Goal: Communication & Community: Share content

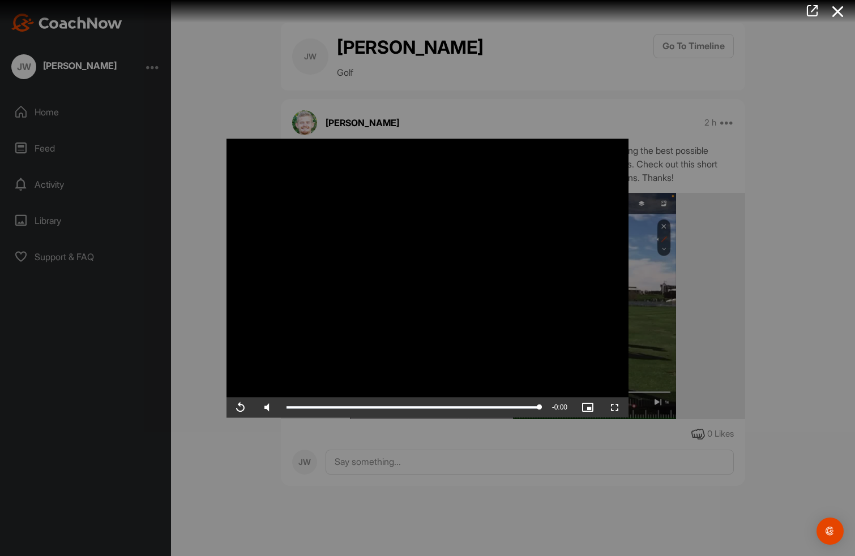
click at [55, 116] on div at bounding box center [427, 278] width 855 height 556
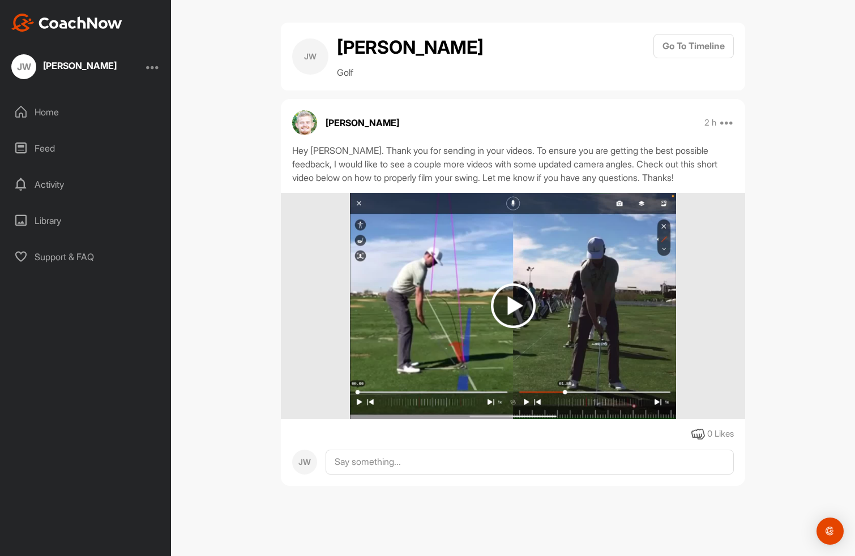
click at [46, 113] on div "Home" at bounding box center [86, 112] width 160 height 28
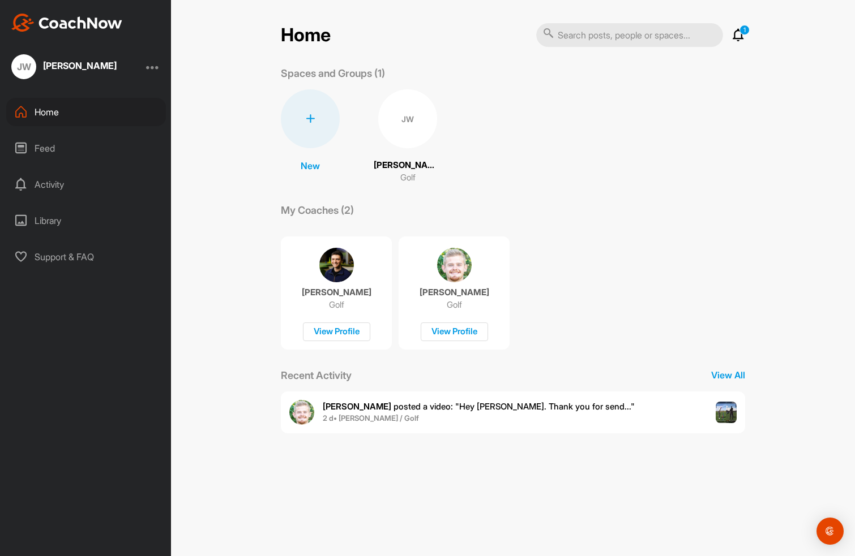
click at [53, 219] on div "Library" at bounding box center [86, 221] width 160 height 28
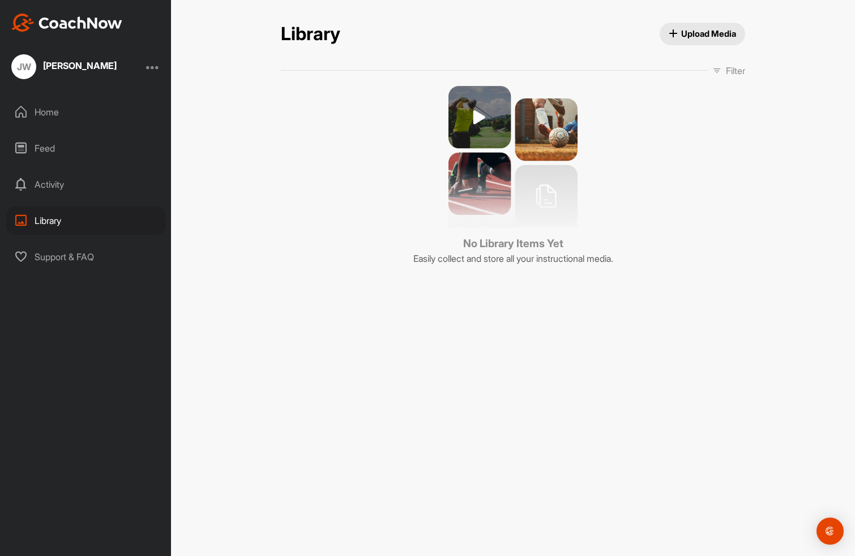
click at [49, 112] on div "Home" at bounding box center [86, 112] width 160 height 28
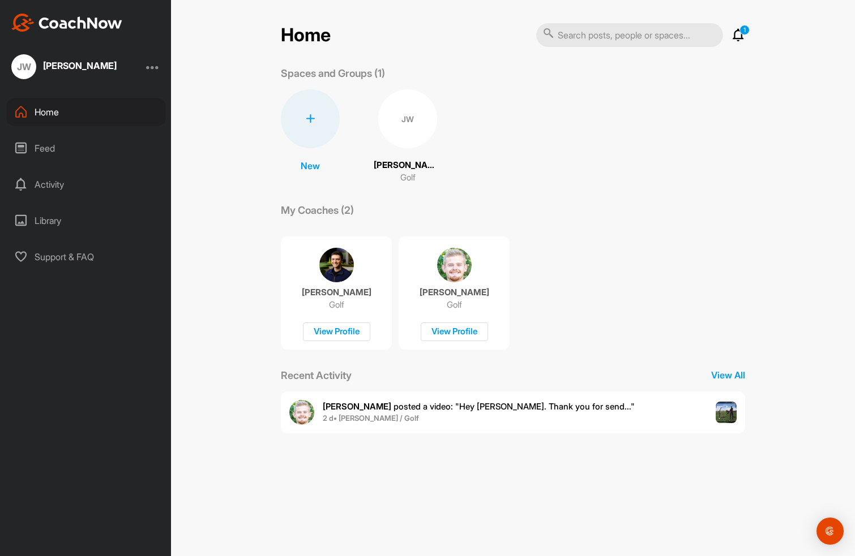
click at [404, 125] on div "JW" at bounding box center [407, 118] width 59 height 59
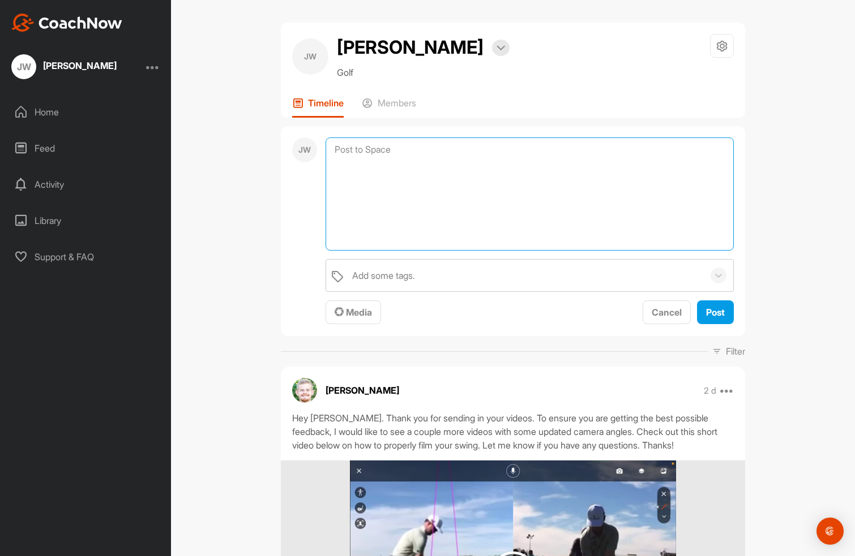
click at [370, 151] on textarea at bounding box center [529, 194] width 408 height 113
click at [358, 311] on span "Media" at bounding box center [353, 312] width 37 height 11
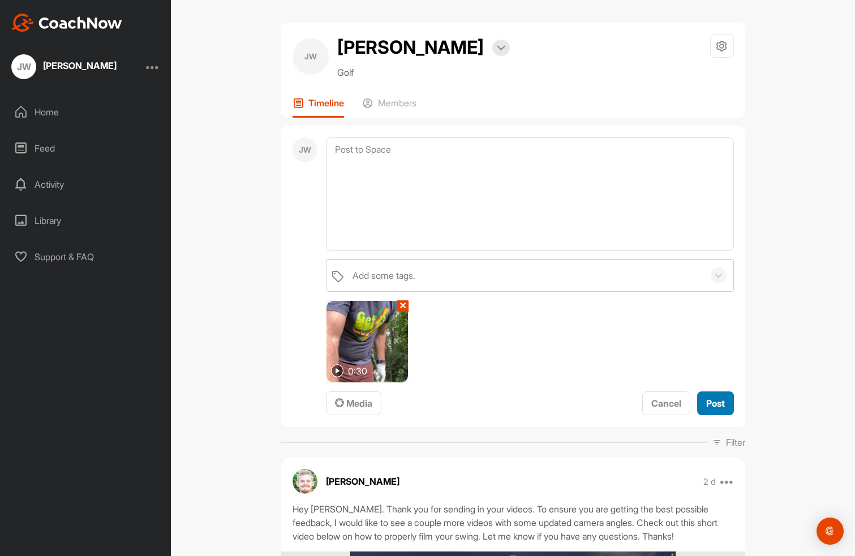
click at [716, 406] on span "Post" at bounding box center [715, 403] width 19 height 11
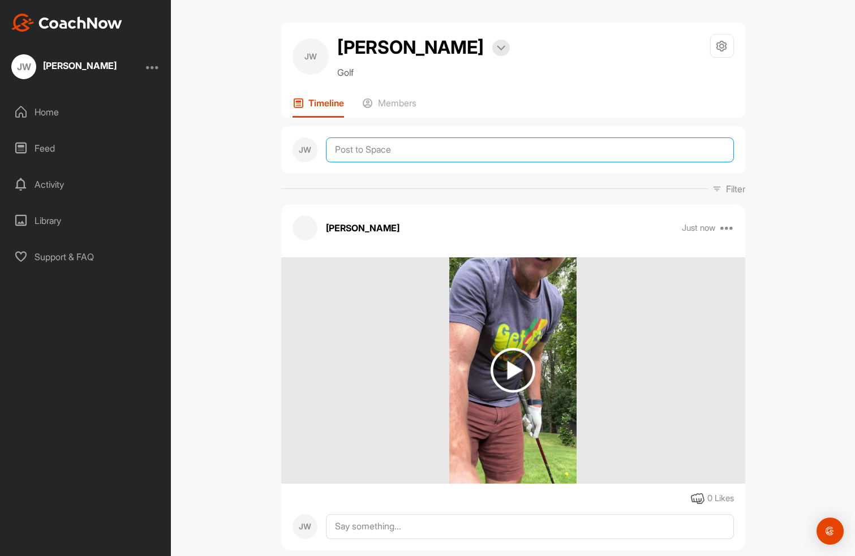
click at [515, 153] on textarea at bounding box center [530, 150] width 408 height 25
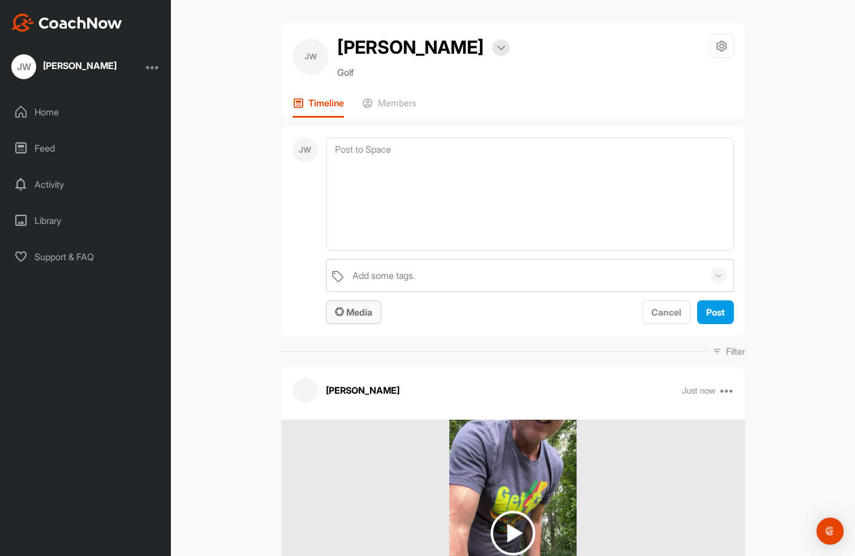
click at [353, 312] on span "Media" at bounding box center [353, 312] width 37 height 11
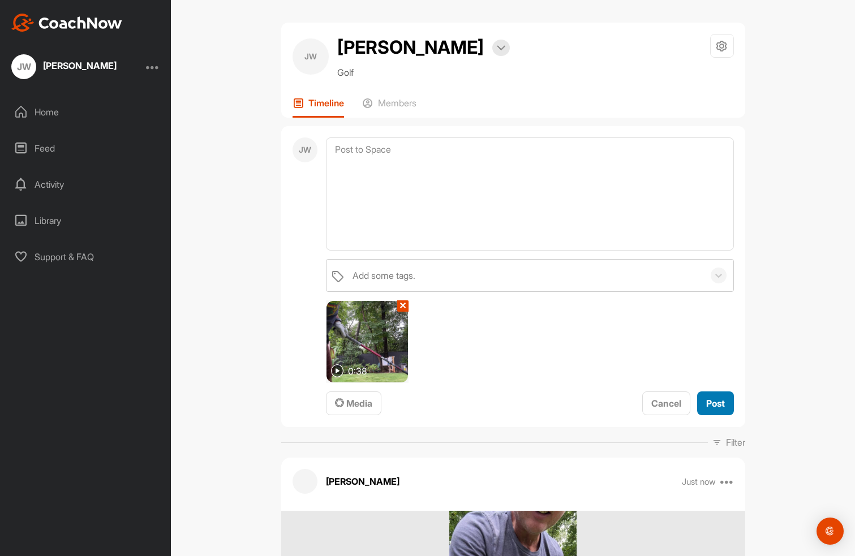
click at [710, 407] on span "Post" at bounding box center [715, 403] width 19 height 11
